Goal: Task Accomplishment & Management: Complete application form

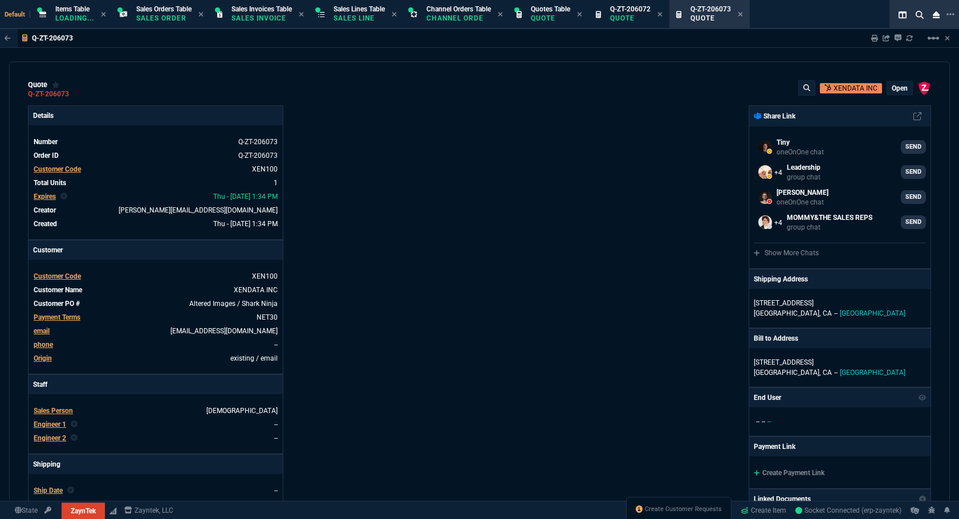
select select "12: [PERSON_NAME]"
click at [703, 510] on span "Create Customer Requests" at bounding box center [683, 509] width 77 height 9
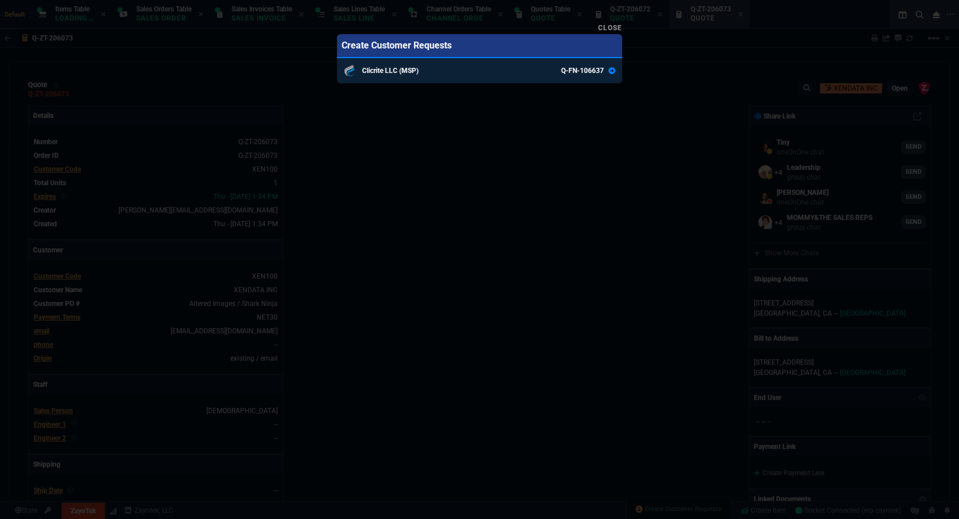
click at [485, 78] on link "Clicrite LLC (MSP) Q-FN-106637" at bounding box center [479, 70] width 285 height 25
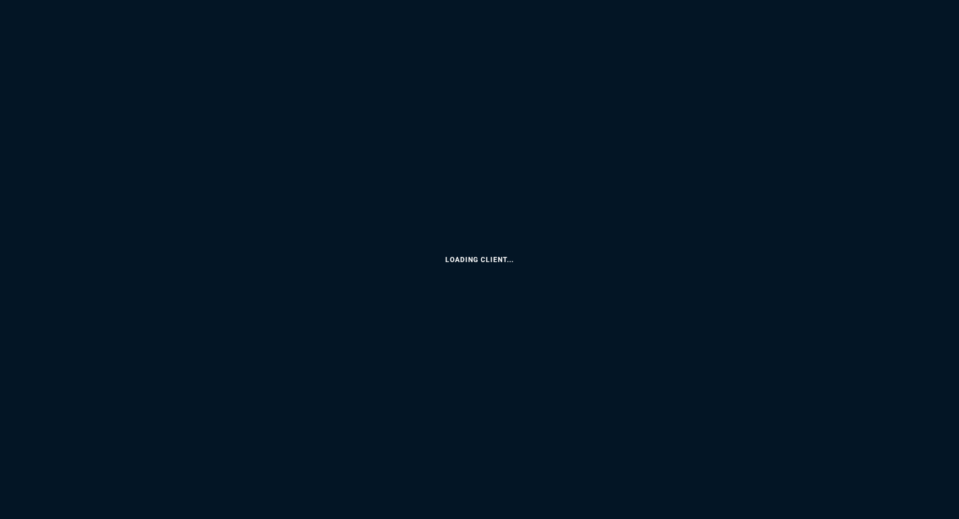
select select "12: [PERSON_NAME]"
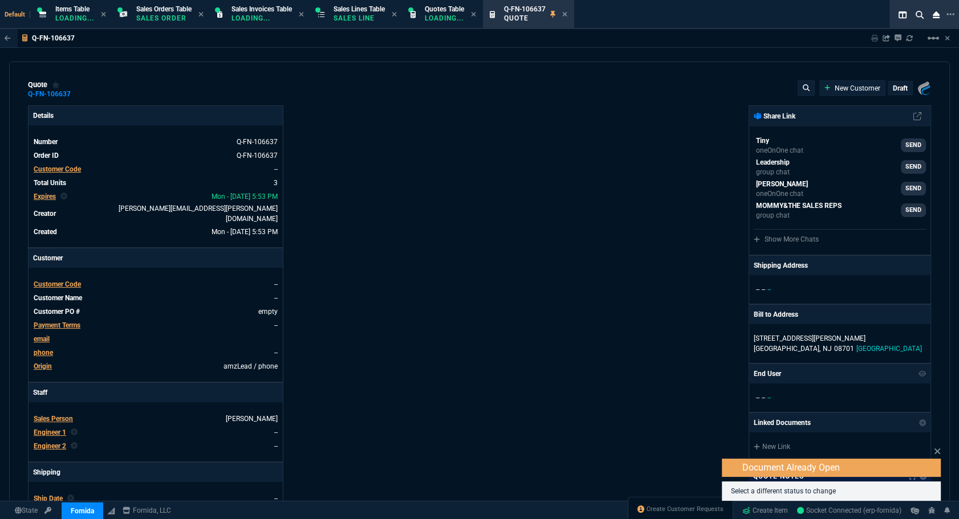
type input "41"
type input "150"
type input "36"
type input "245"
type input "45"
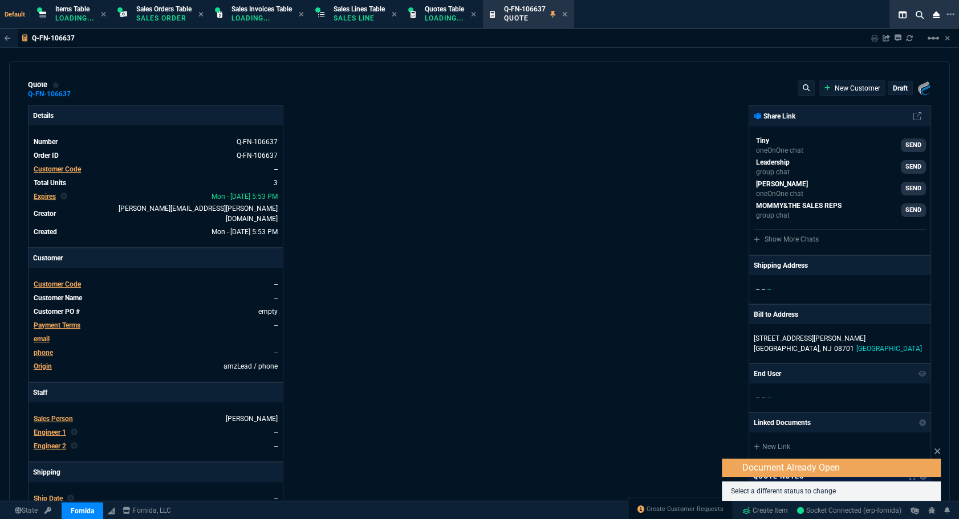
type input "456"
type input "425"
type input "834.49"
type input "1080"
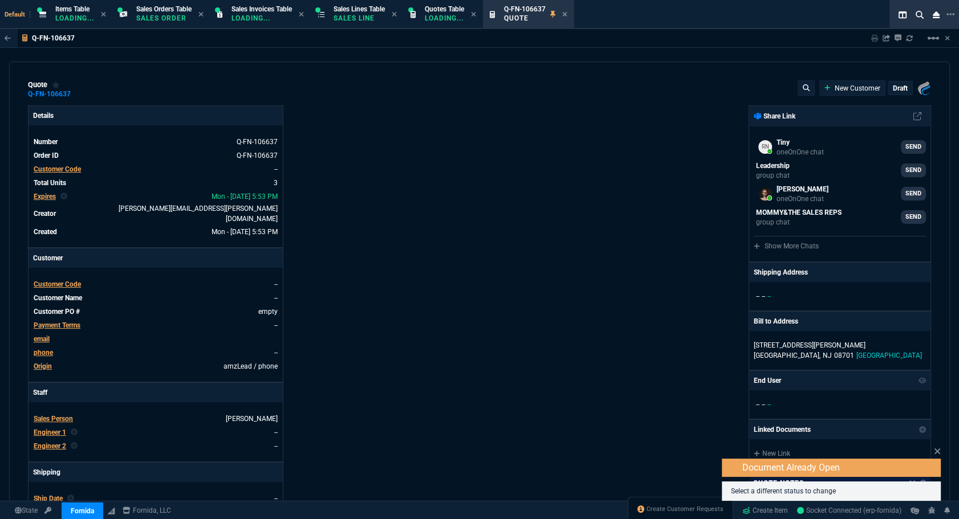
type input "13"
type input "19"
type input "7"
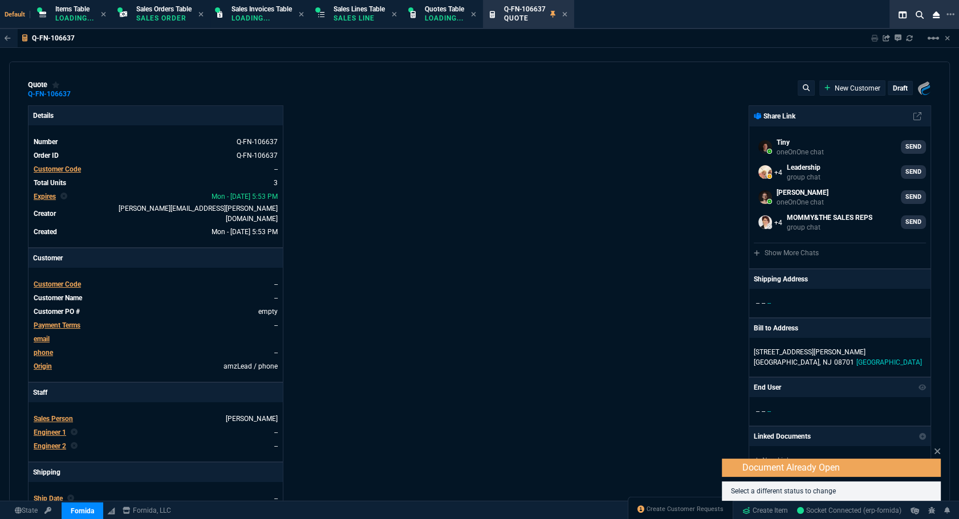
click at [846, 88] on link "New Customer" at bounding box center [852, 88] width 56 height 10
select select "MSP"
select select "[PERSON_NAME]"
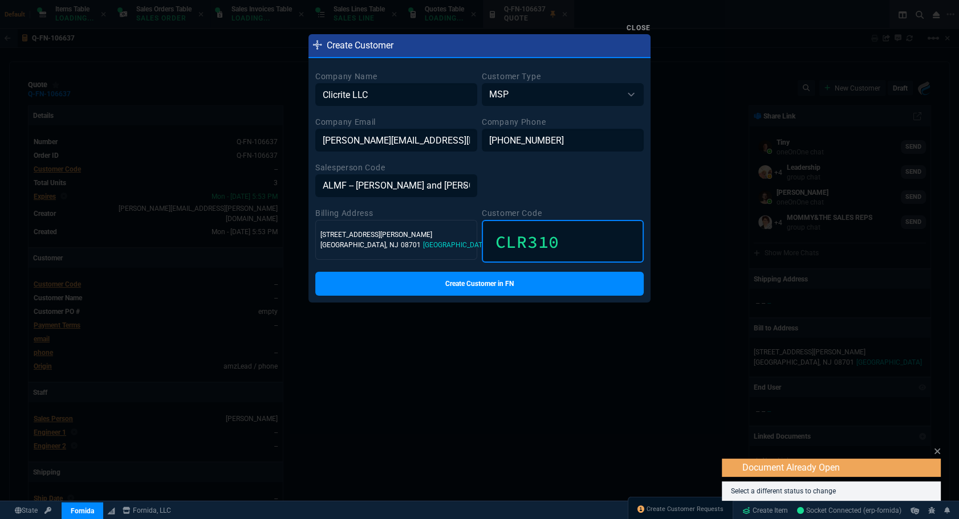
click at [530, 243] on input "CLR310" at bounding box center [563, 241] width 162 height 43
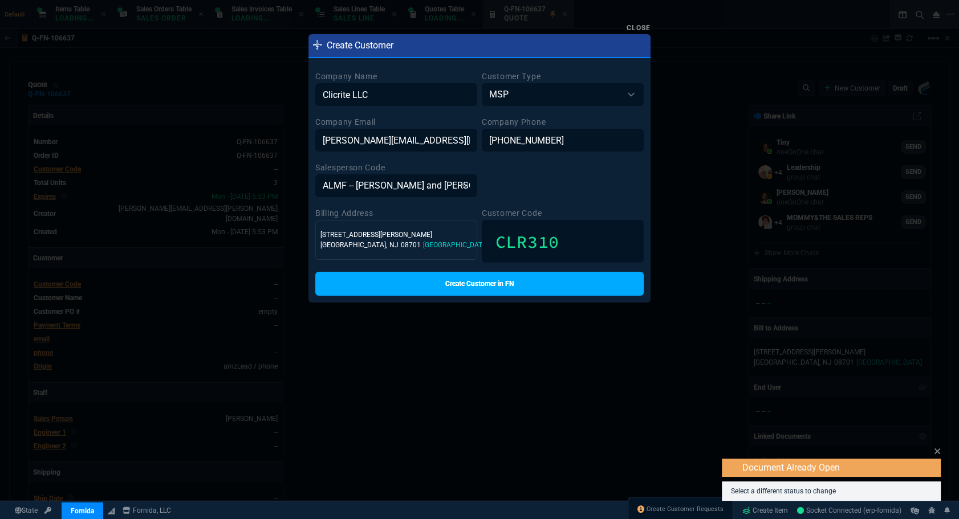
click at [564, 284] on link "Create Customer in FN" at bounding box center [479, 284] width 328 height 24
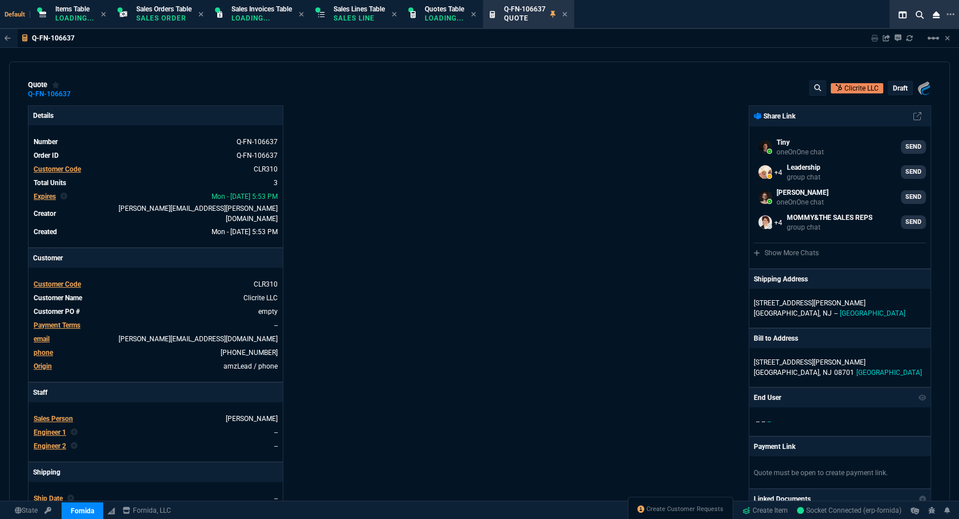
click at [66, 322] on span "Payment Terms" at bounding box center [57, 326] width 47 height 8
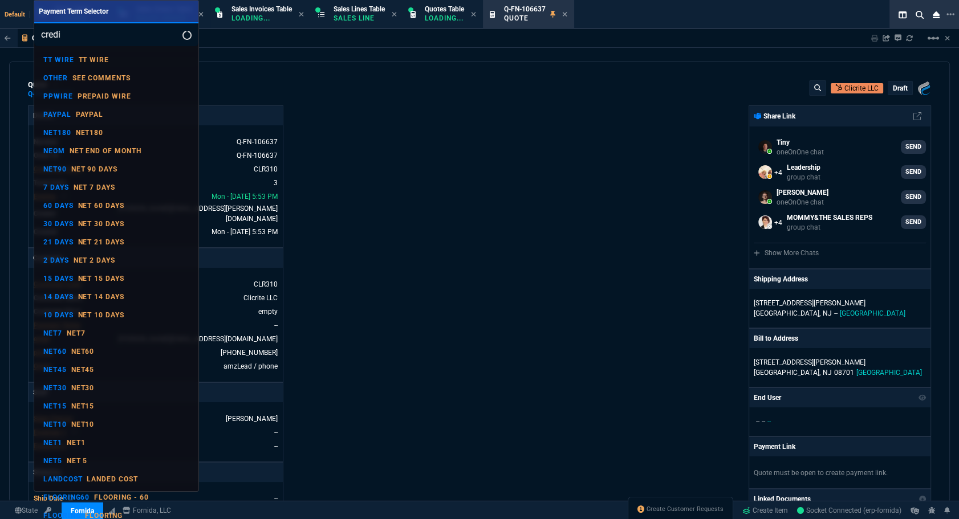
type input "credit"
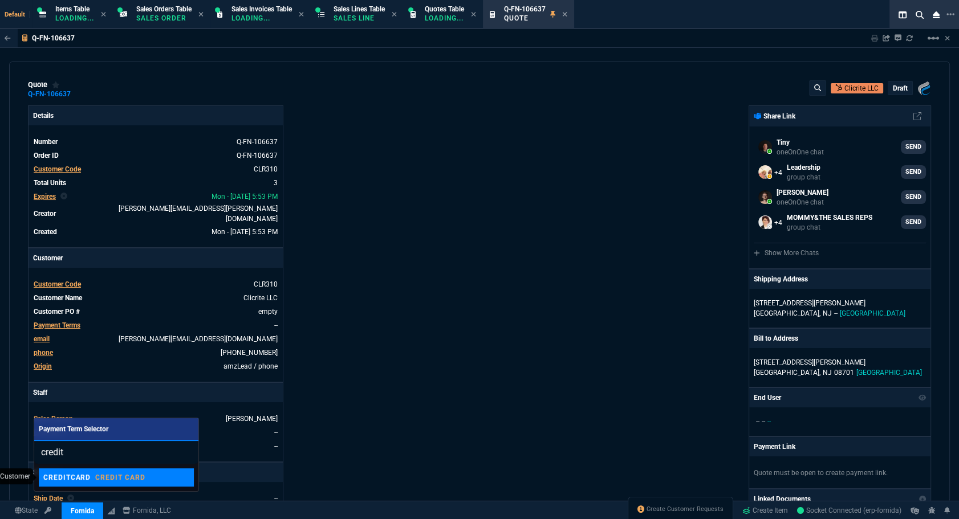
click at [120, 476] on p "CREDIT CARD" at bounding box center [120, 477] width 50 height 9
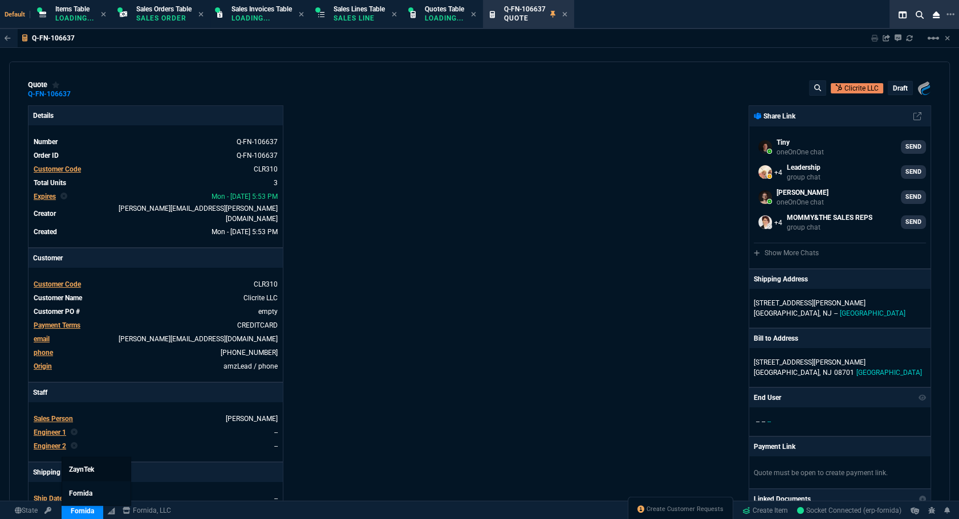
click at [87, 470] on span "ZaynTek" at bounding box center [81, 470] width 25 height 8
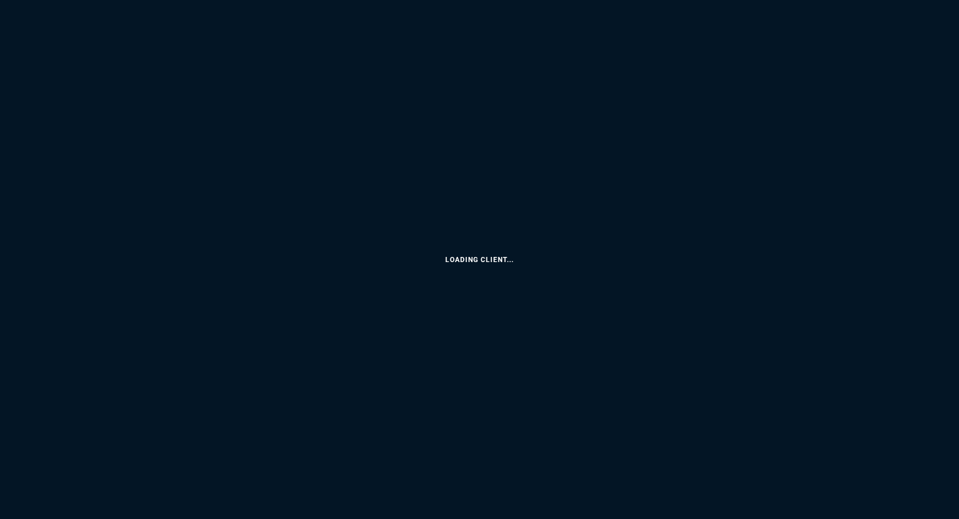
select select "12: [PERSON_NAME]"
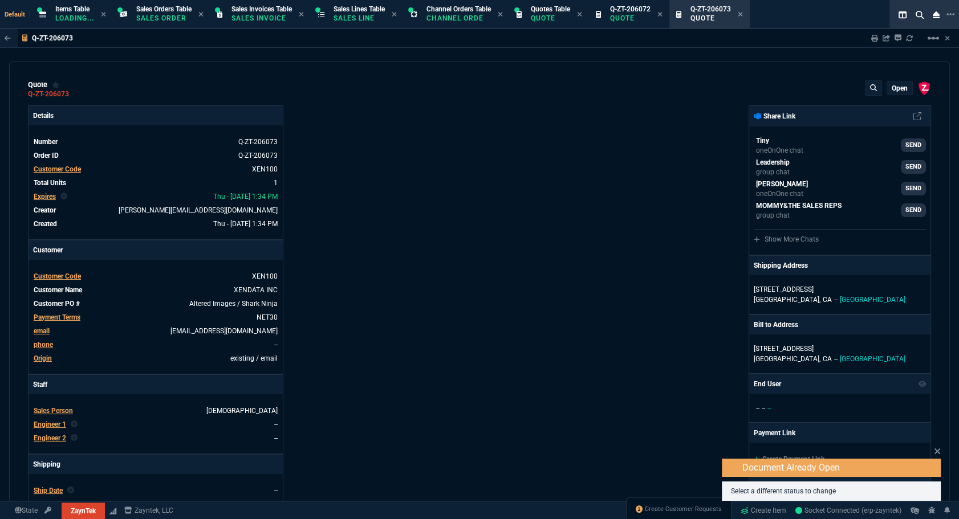
type input "100"
type input "965"
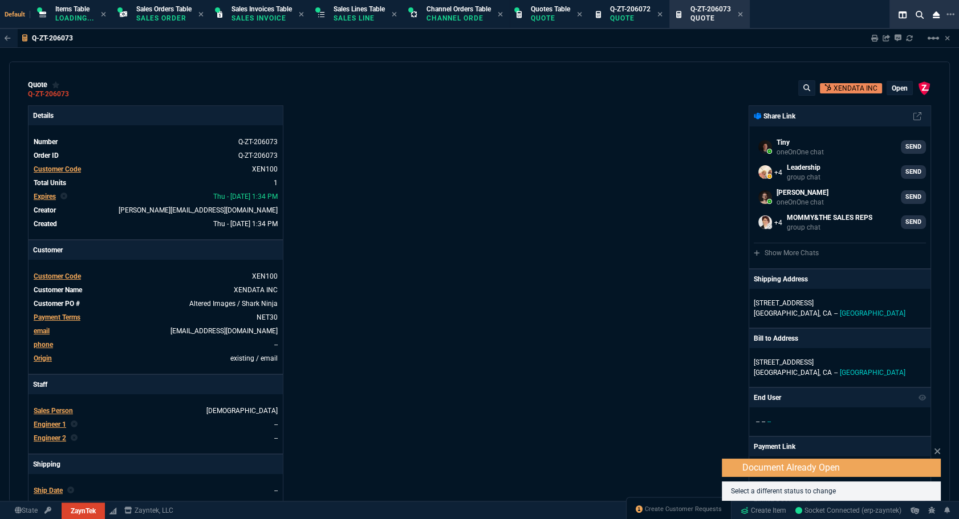
click at [367, 21] on p "Sales Line" at bounding box center [359, 18] width 51 height 9
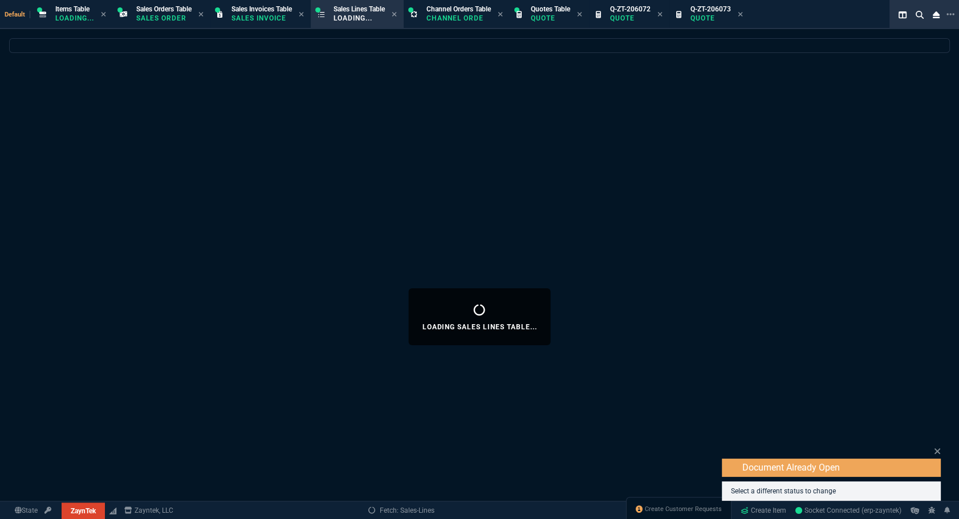
select select
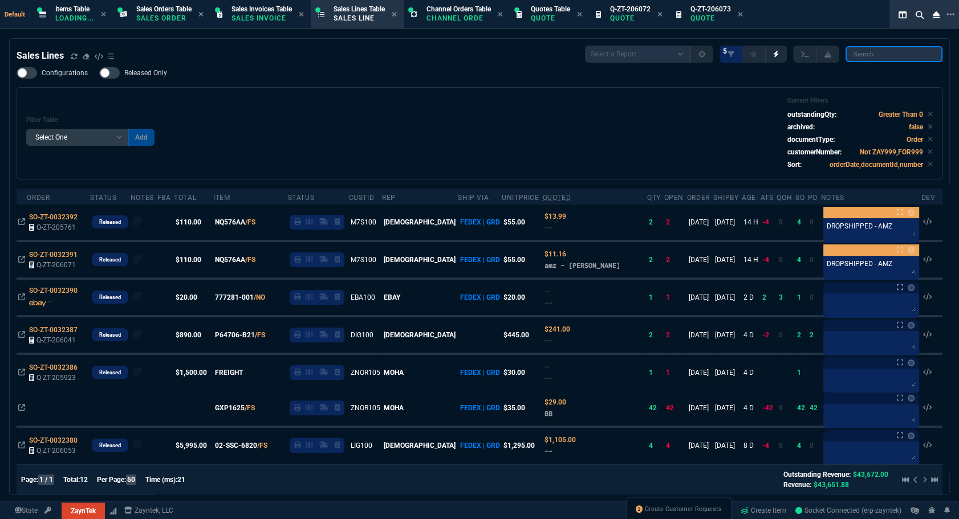
click at [875, 51] on input "search" at bounding box center [894, 54] width 97 height 16
paste input "SO-ZT-0032387"
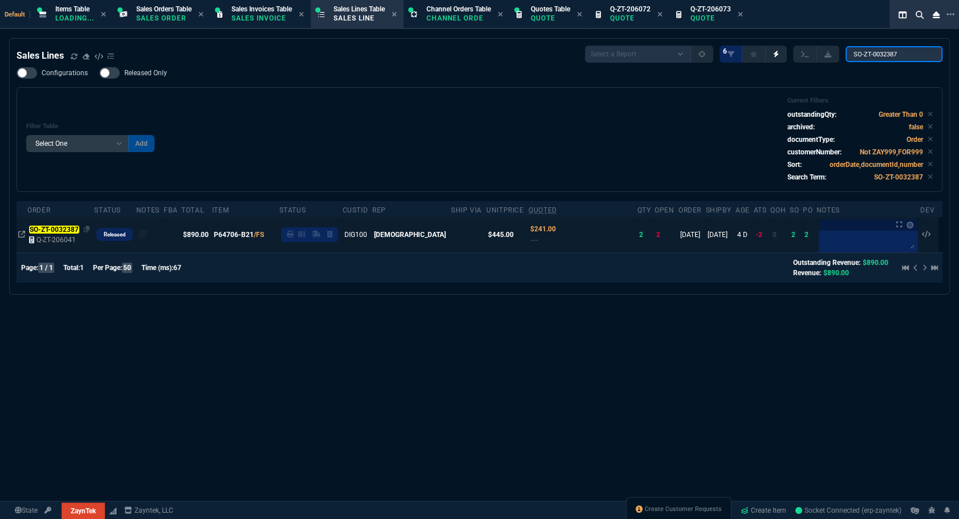
type input "SO-ZT-0032387"
click at [57, 226] on mark "SO-ZT-0032387" at bounding box center [54, 230] width 50 height 8
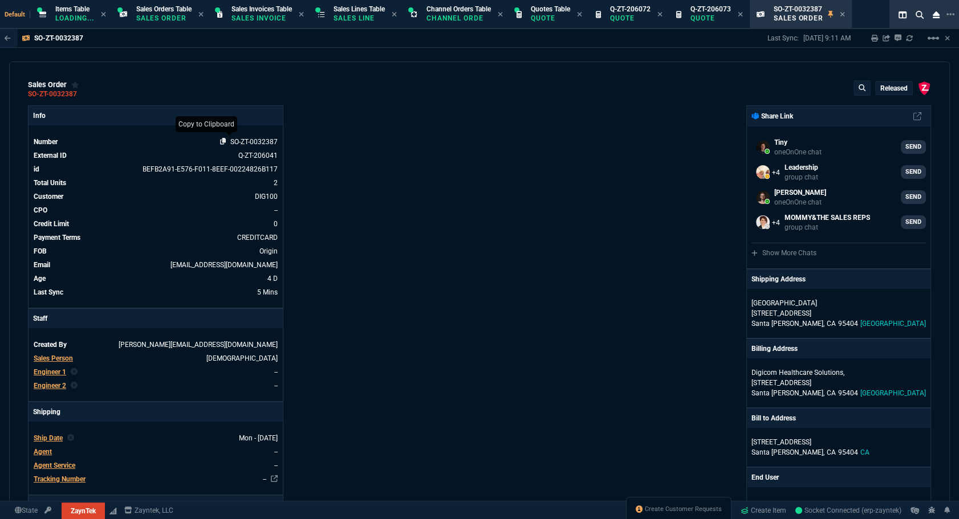
click at [222, 142] on icon at bounding box center [223, 141] width 6 height 7
click at [668, 462] on div "ZaynTek, LLC 2609 Technology Dr Suite 200 Plano, TX 75074 Share Link Tiny oneOn…" at bounding box center [705, 464] width 452 height 718
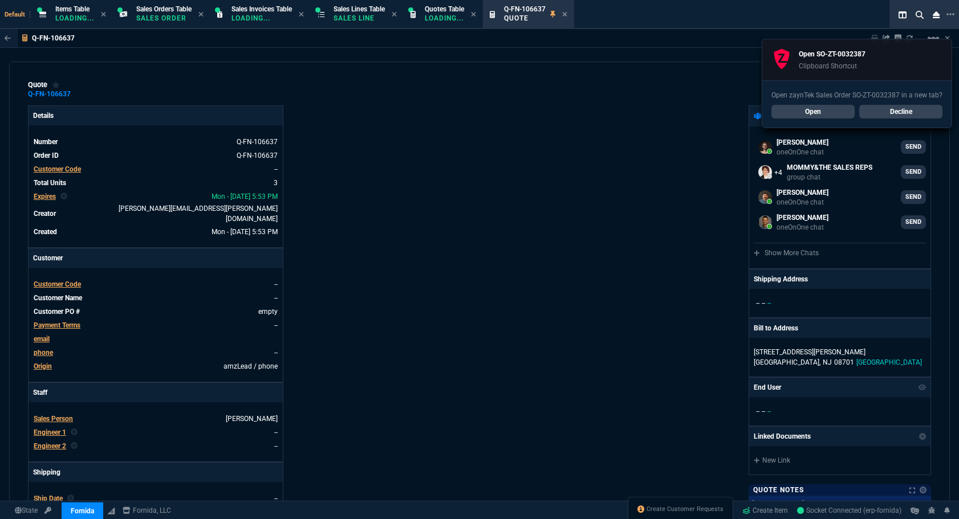
select select "12: [PERSON_NAME]"
click at [682, 505] on link "Create Customer Requests" at bounding box center [680, 510] width 86 height 10
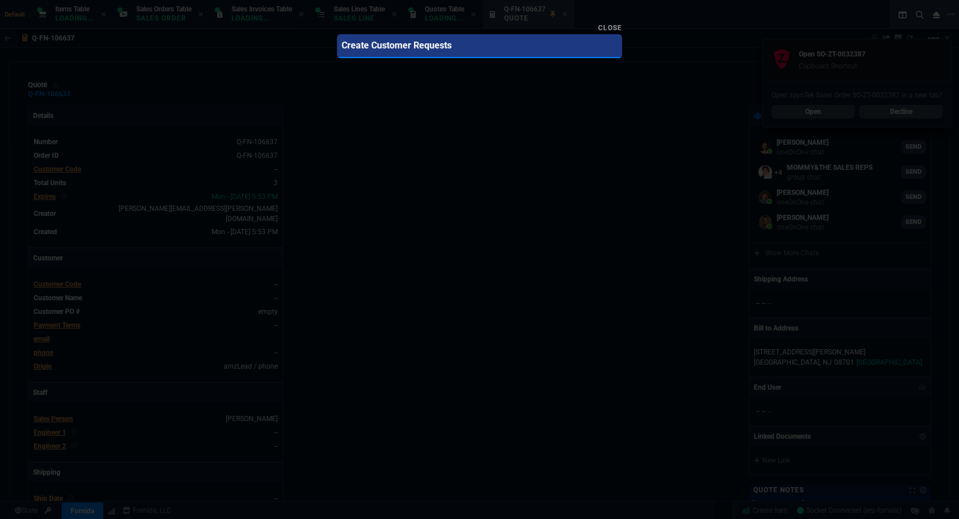
click at [605, 23] on div "Close" at bounding box center [479, 28] width 285 height 14
click at [611, 31] on link "Close" at bounding box center [610, 28] width 24 height 8
